Goal: Find specific page/section: Find specific page/section

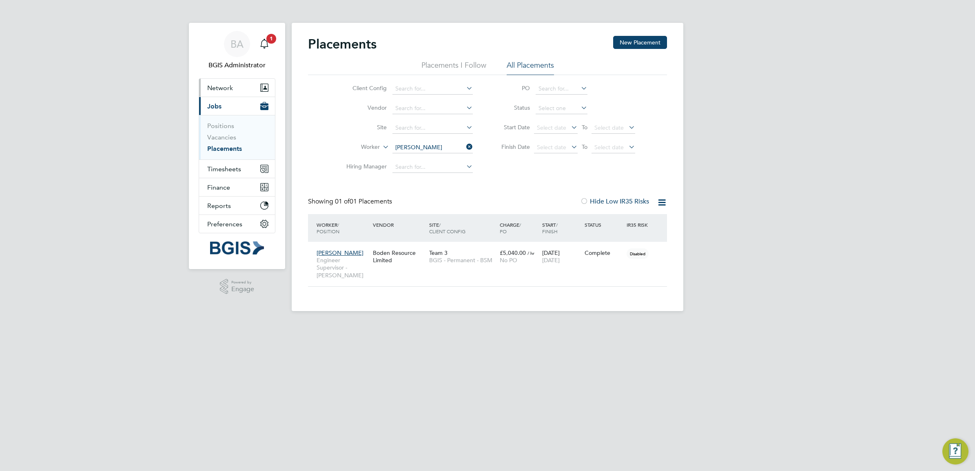
scroll to position [23, 71]
click at [240, 45] on span "BA" at bounding box center [236, 44] width 13 height 11
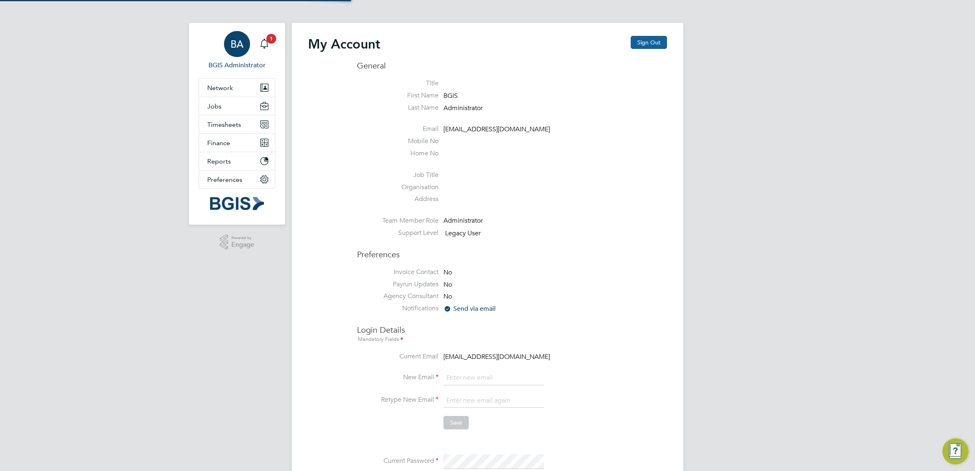
type input "bgis@pretiumresourcing.co.uk"
click at [646, 40] on button "Sign Out" at bounding box center [649, 42] width 36 height 13
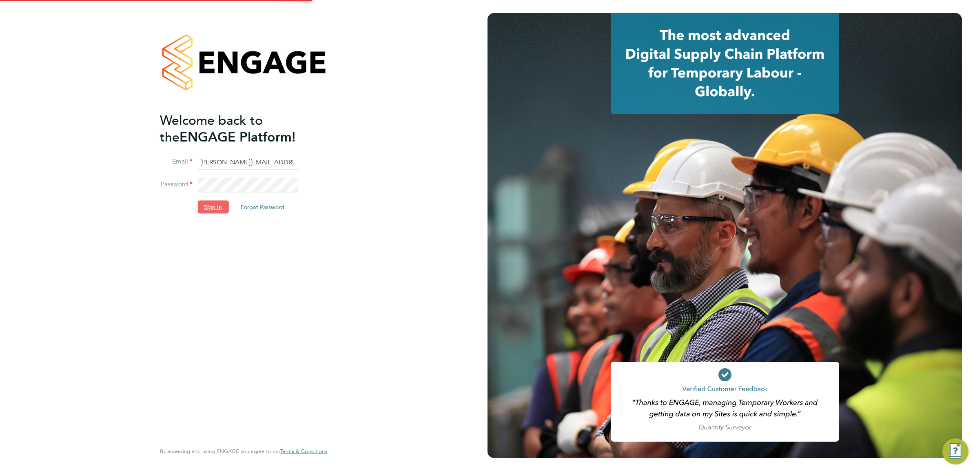
click at [210, 207] on button "Sign In" at bounding box center [212, 207] width 31 height 13
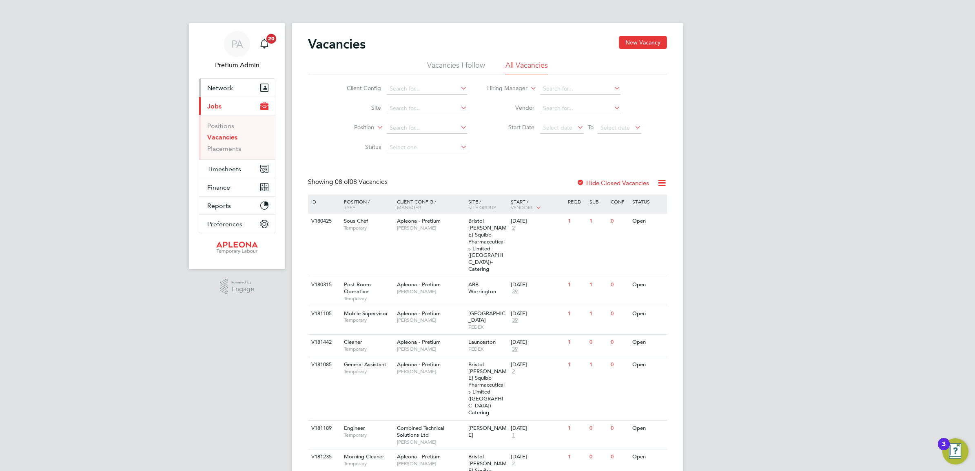
click at [237, 88] on button "Network" at bounding box center [237, 88] width 76 height 18
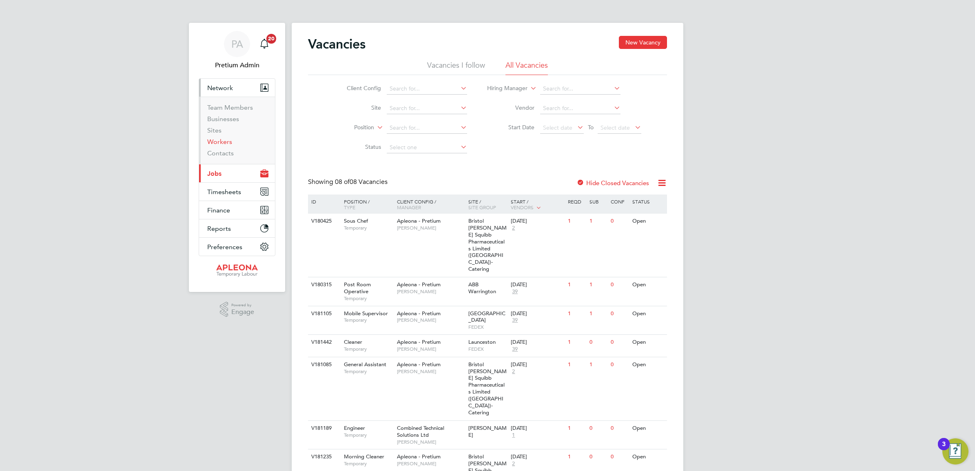
click at [220, 144] on link "Workers" at bounding box center [219, 142] width 25 height 8
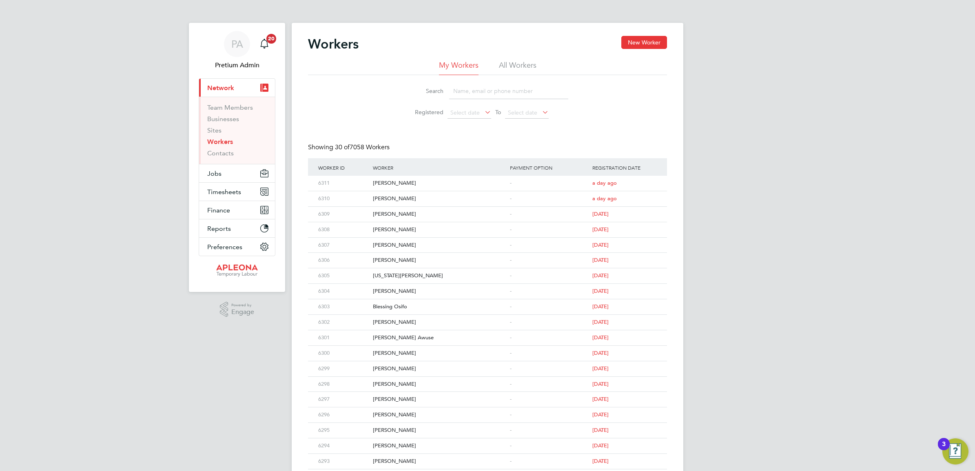
click at [472, 92] on input at bounding box center [508, 91] width 119 height 16
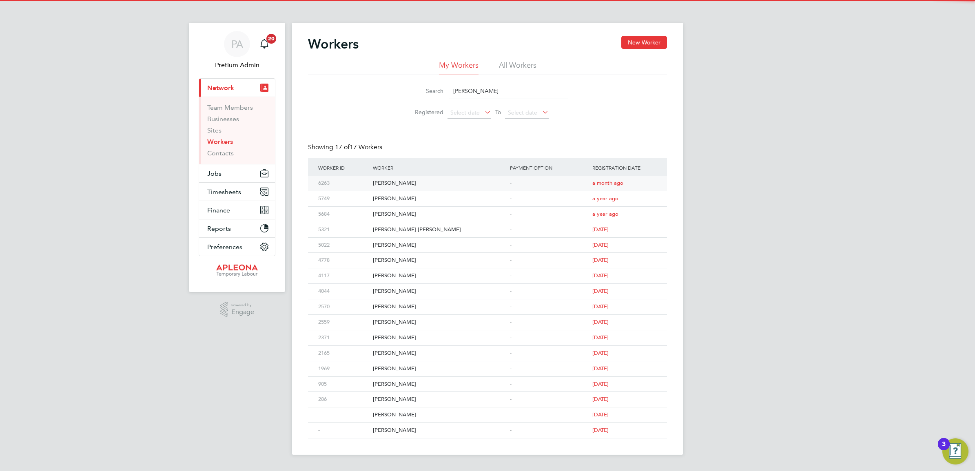
type input "[PERSON_NAME]"
click at [409, 181] on div "[PERSON_NAME]" at bounding box center [439, 183] width 137 height 15
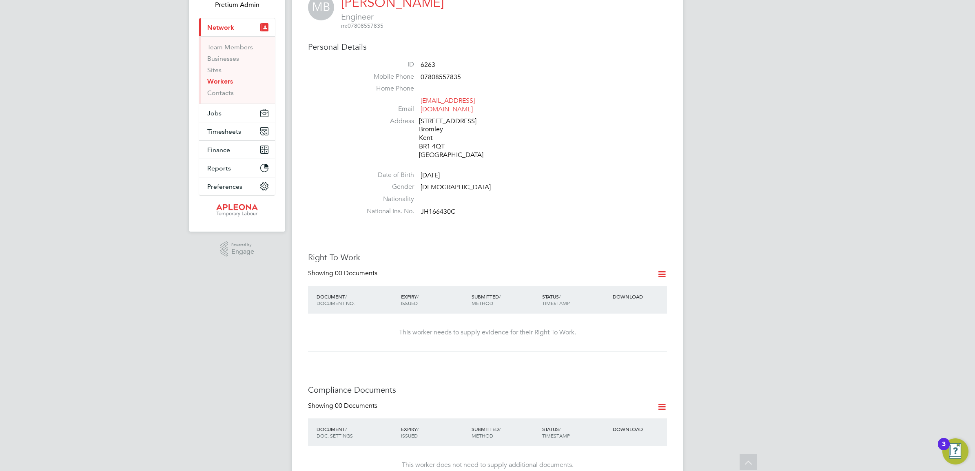
scroll to position [29, 0]
